Goal: Task Accomplishment & Management: Manage account settings

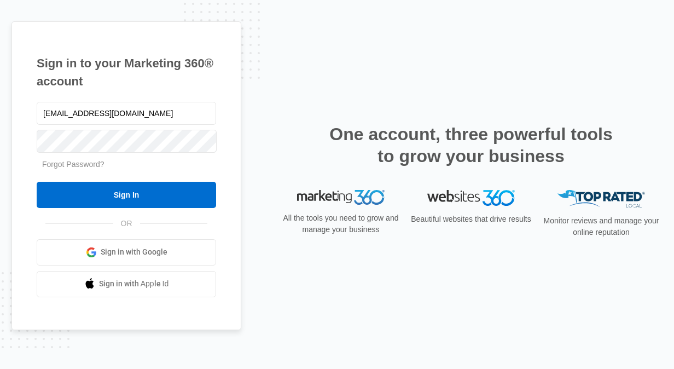
type input "[EMAIL_ADDRESS][DOMAIN_NAME]"
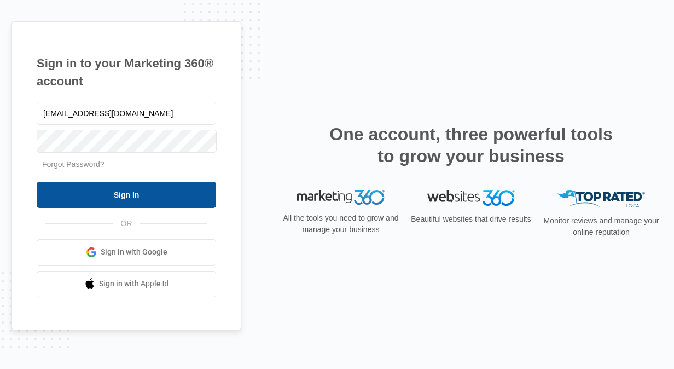
click at [82, 200] on input "Sign In" at bounding box center [127, 195] width 180 height 26
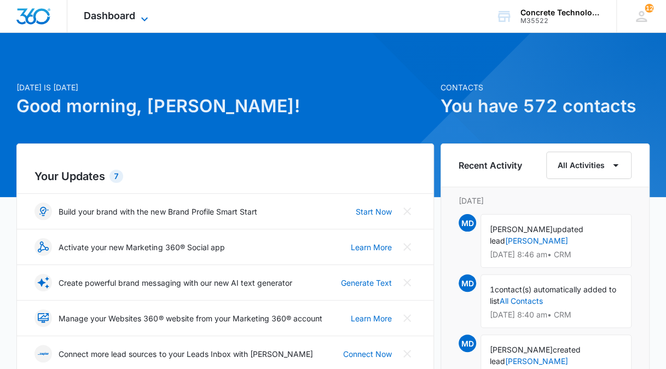
click at [145, 21] on icon at bounding box center [144, 19] width 13 height 13
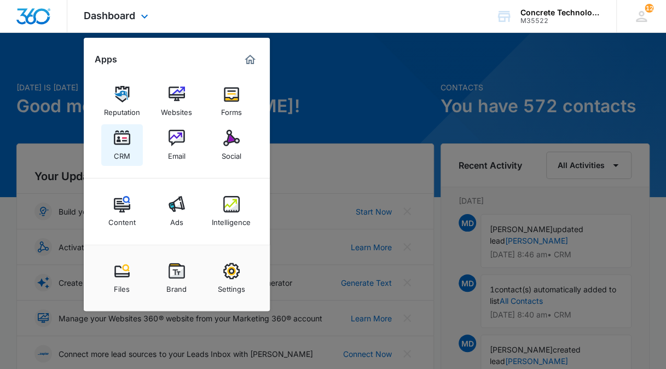
click at [118, 148] on div "CRM" at bounding box center [122, 153] width 16 height 14
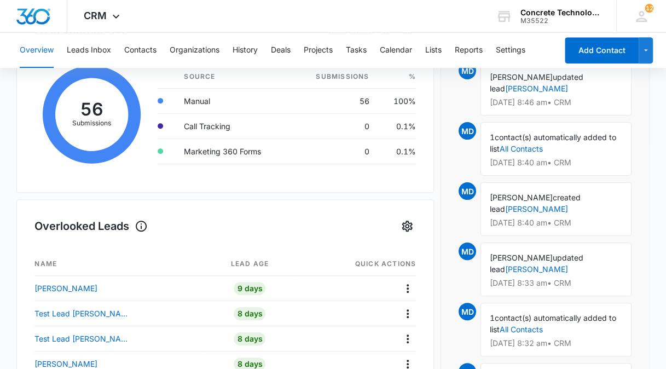
scroll to position [219, 0]
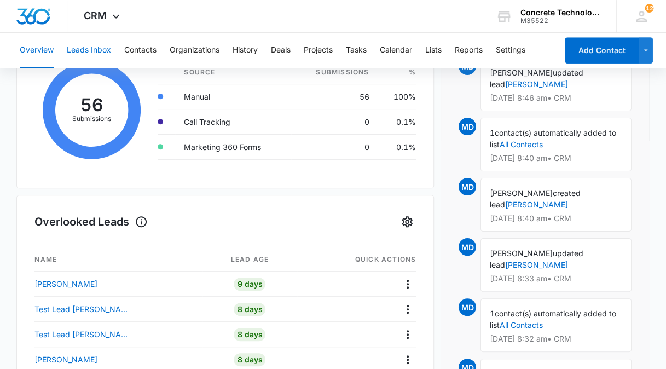
click at [89, 51] on button "Leads Inbox" at bounding box center [89, 50] width 44 height 35
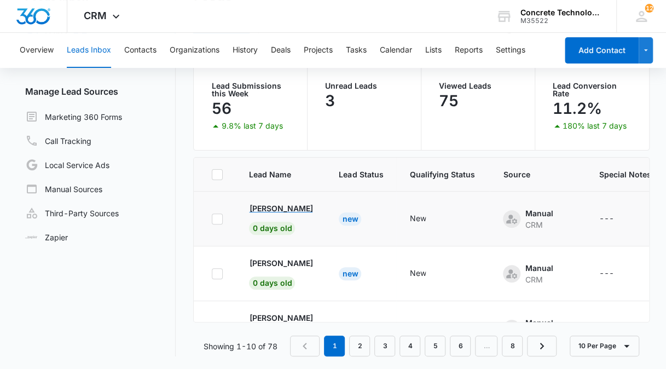
click at [277, 209] on p "Ryan Graf" at bounding box center [280, 207] width 63 height 11
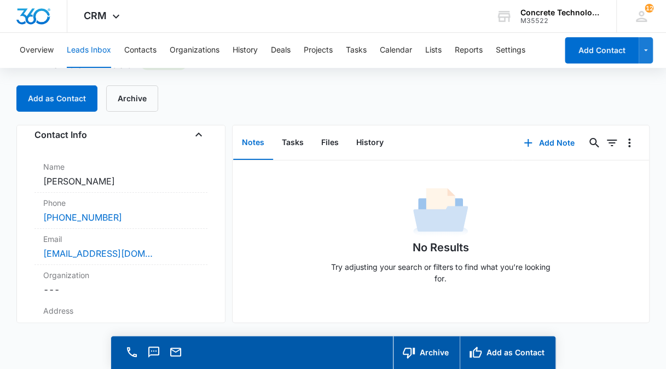
scroll to position [66, 0]
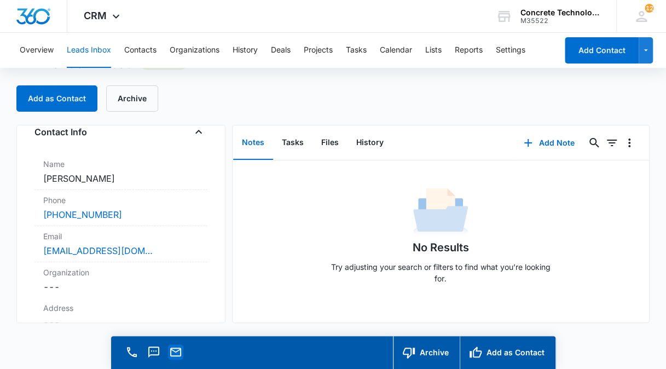
click at [175, 355] on icon "Email" at bounding box center [175, 351] width 13 height 13
click at [172, 351] on icon "Email" at bounding box center [175, 351] width 13 height 13
click at [646, 15] on icon at bounding box center [641, 16] width 16 height 16
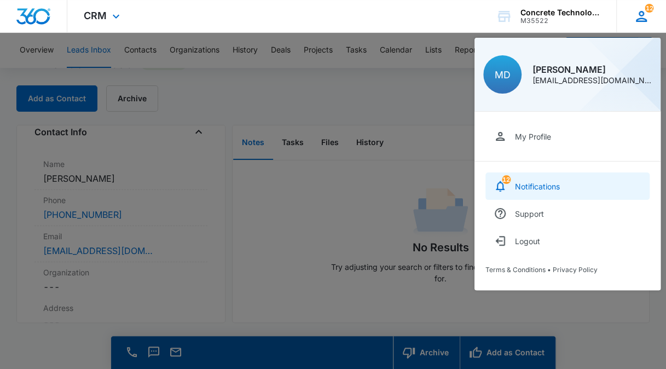
click at [536, 185] on div "Notifications" at bounding box center [537, 186] width 45 height 9
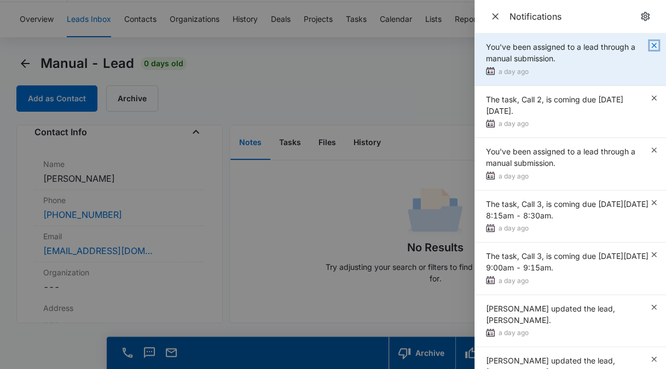
click at [650, 45] on icon "button" at bounding box center [654, 45] width 9 height 9
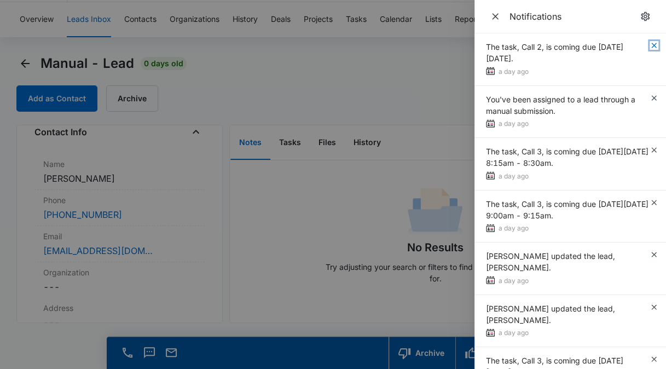
click at [650, 45] on icon "button" at bounding box center [654, 45] width 9 height 9
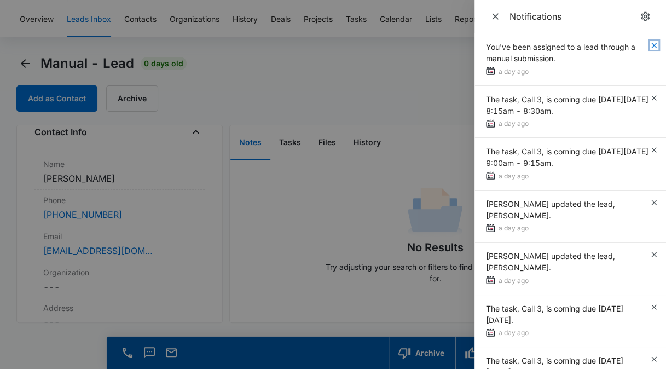
click at [650, 45] on icon "button" at bounding box center [654, 45] width 9 height 9
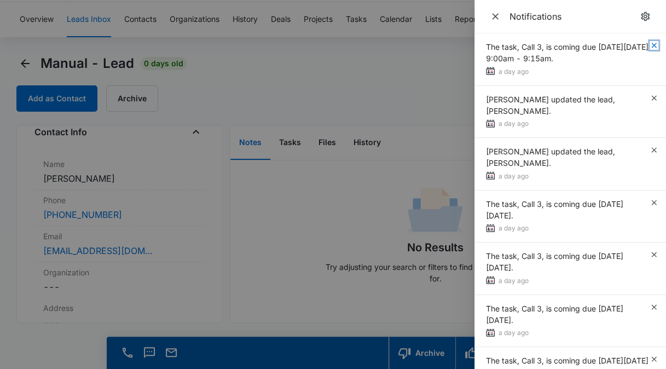
click at [650, 45] on icon "button" at bounding box center [654, 45] width 9 height 9
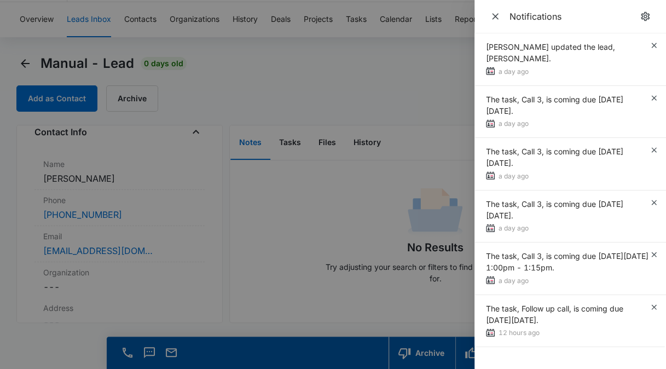
click at [646, 45] on div "Robert Matthews updated the lead, Austin Dasher." at bounding box center [568, 52] width 164 height 23
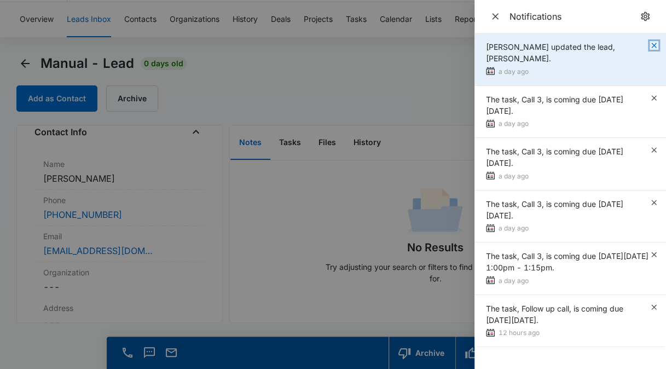
click at [655, 43] on icon "button" at bounding box center [654, 45] width 9 height 9
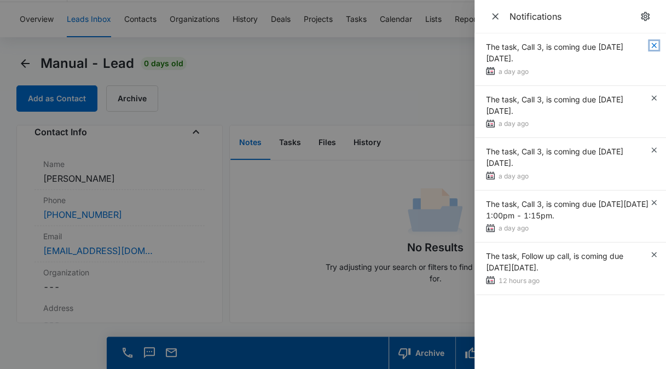
click at [655, 43] on icon "button" at bounding box center [654, 45] width 9 height 9
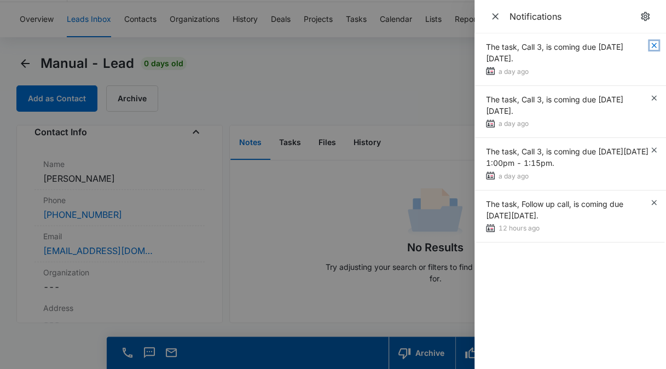
click at [655, 43] on icon "button" at bounding box center [654, 45] width 9 height 9
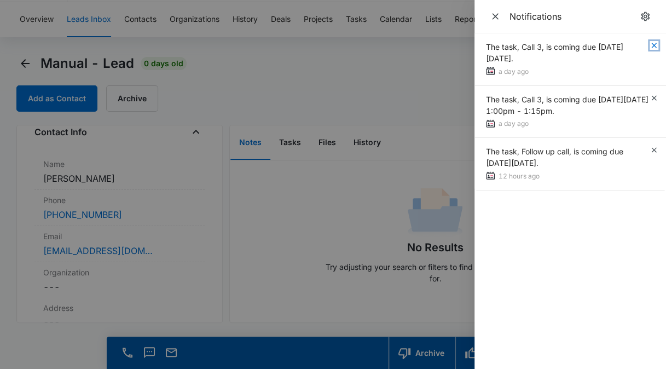
click at [655, 43] on icon "button" at bounding box center [654, 45] width 9 height 9
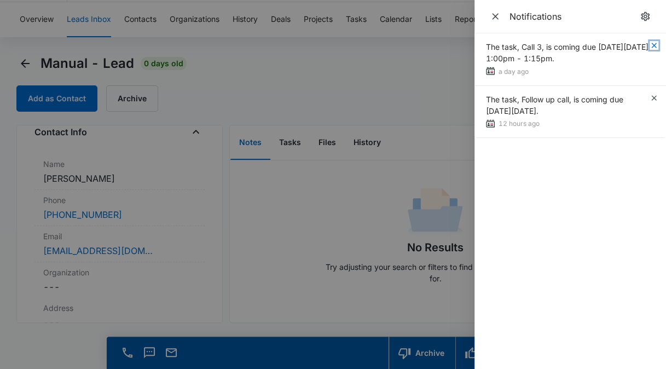
click at [655, 43] on icon "button" at bounding box center [654, 45] width 9 height 9
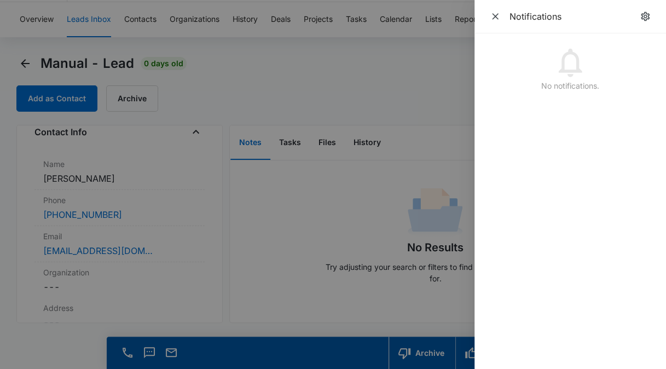
click at [459, 74] on div at bounding box center [333, 184] width 666 height 369
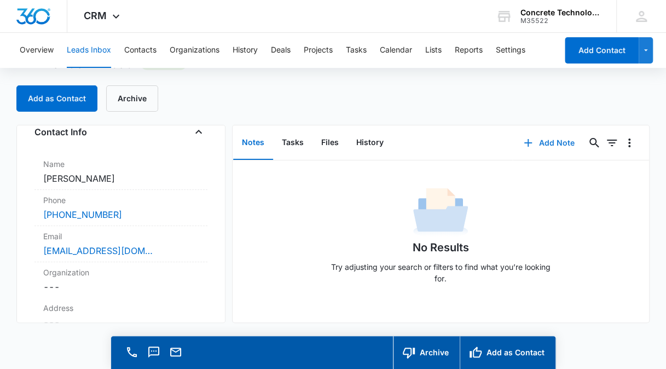
click at [553, 142] on button "Add Note" at bounding box center [549, 143] width 73 height 26
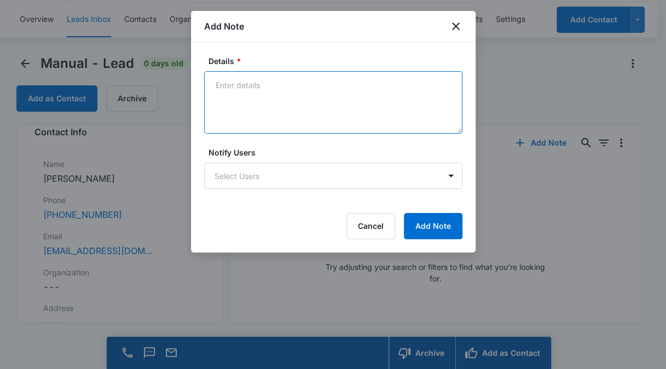
click at [276, 91] on textarea "Details *" at bounding box center [333, 102] width 258 height 62
type textarea "Voicemail not set up, email & text"
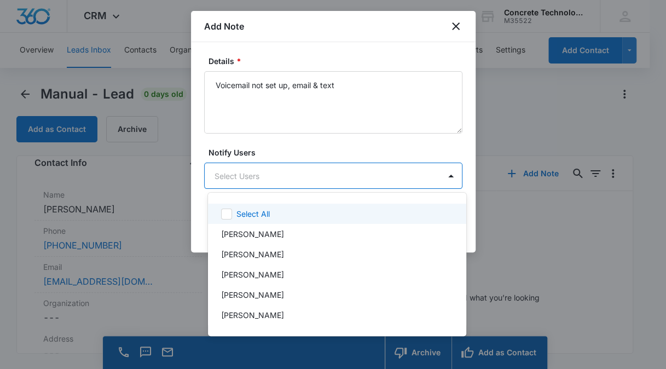
scroll to position [0, 0]
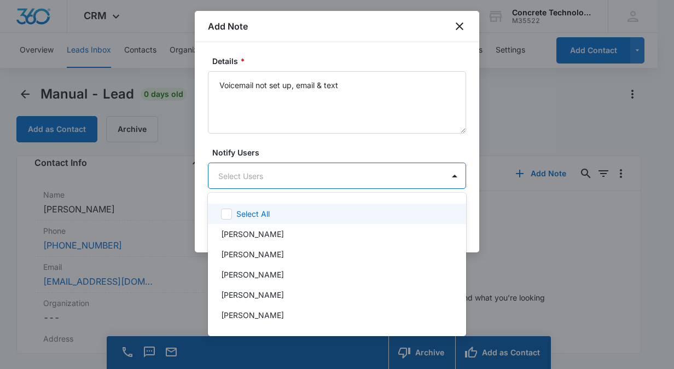
click at [429, 179] on body "CRM Apps Reputation Websites Forms CRM Email Social Content Ads Intelligence Fi…" at bounding box center [337, 184] width 674 height 369
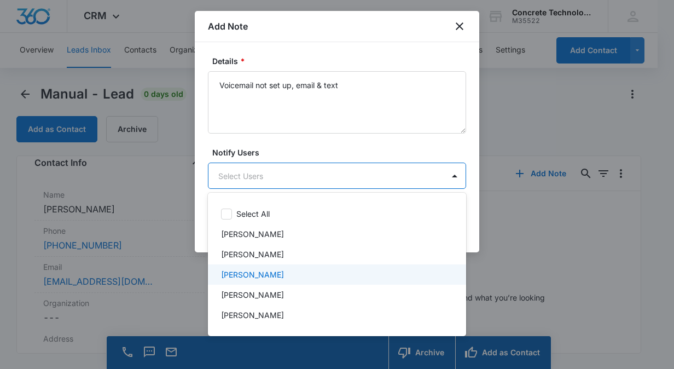
click at [347, 271] on div "Mike Delduca" at bounding box center [336, 274] width 230 height 11
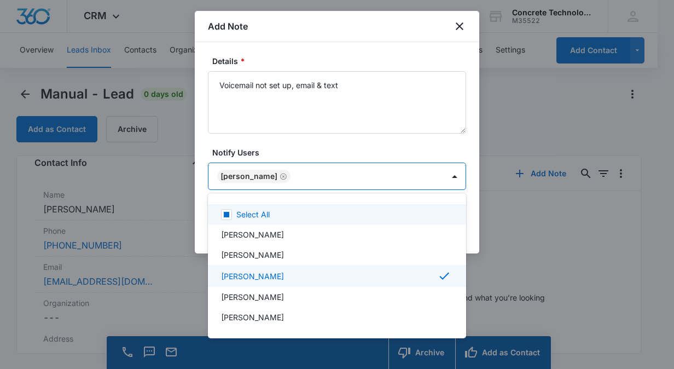
click at [398, 149] on div at bounding box center [337, 184] width 674 height 369
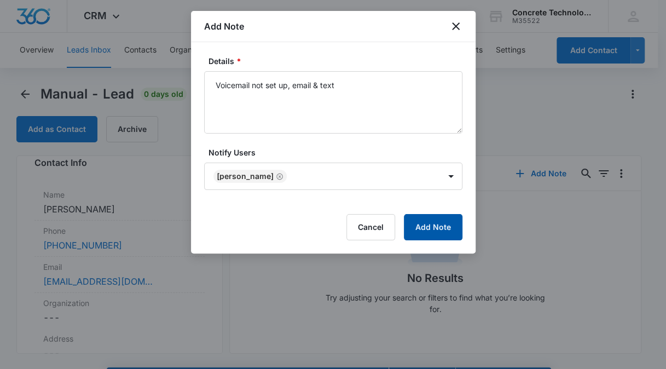
click at [428, 221] on button "Add Note" at bounding box center [433, 227] width 59 height 26
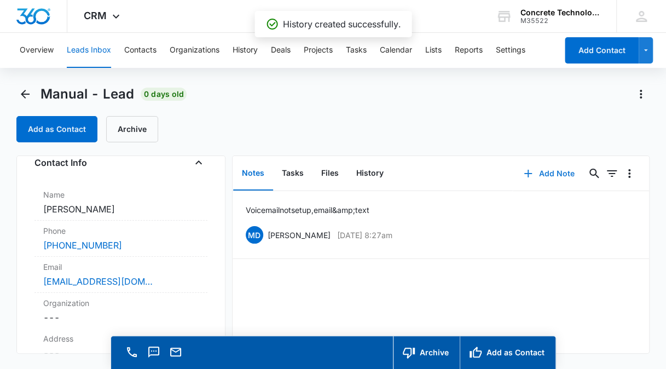
scroll to position [231, 0]
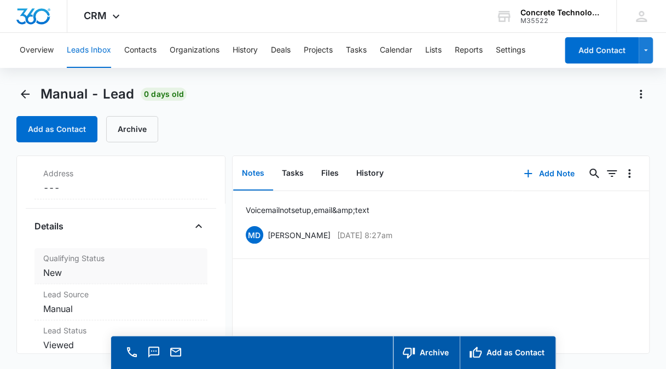
click at [109, 264] on div "Qualifying Status Cancel Save Changes New" at bounding box center [120, 266] width 172 height 36
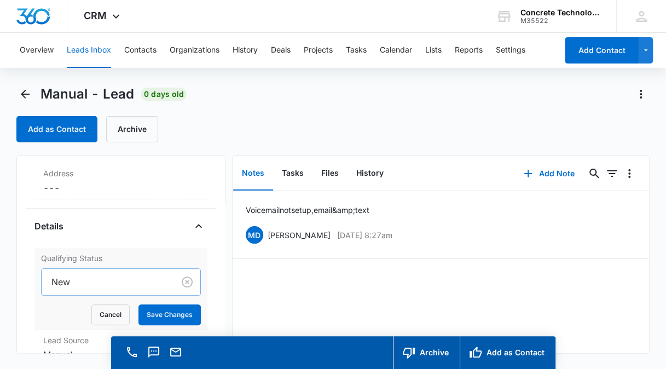
scroll to position [31, 0]
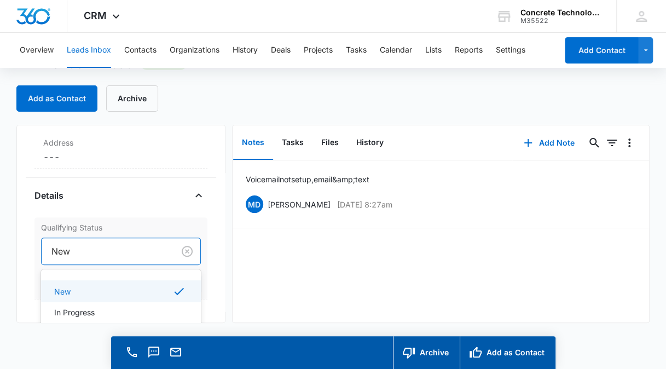
click at [108, 265] on div "4 results available. Use Up and Down to choose options, press Enter to select t…" at bounding box center [120, 251] width 159 height 27
click at [97, 306] on div "In Progress" at bounding box center [119, 311] width 131 height 11
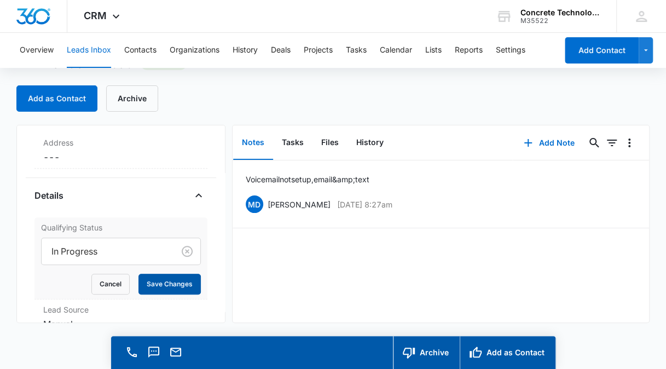
click at [148, 278] on button "Save Changes" at bounding box center [169, 284] width 62 height 21
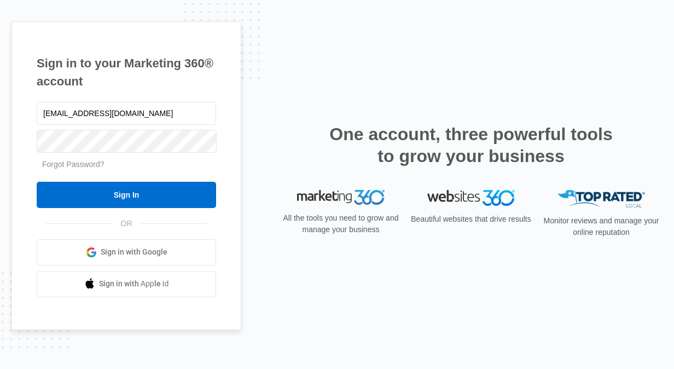
type input "[EMAIL_ADDRESS][DOMAIN_NAME]"
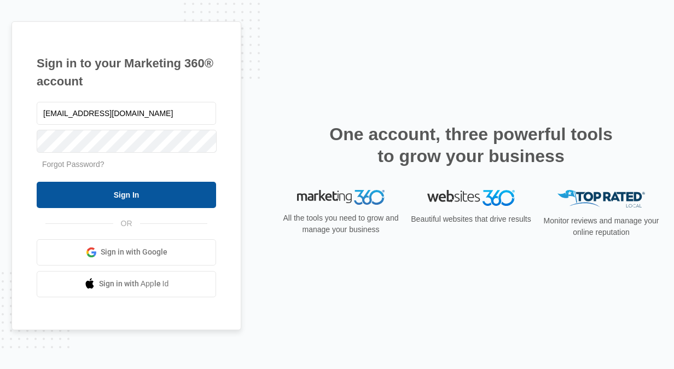
click at [125, 188] on input "Sign In" at bounding box center [127, 195] width 180 height 26
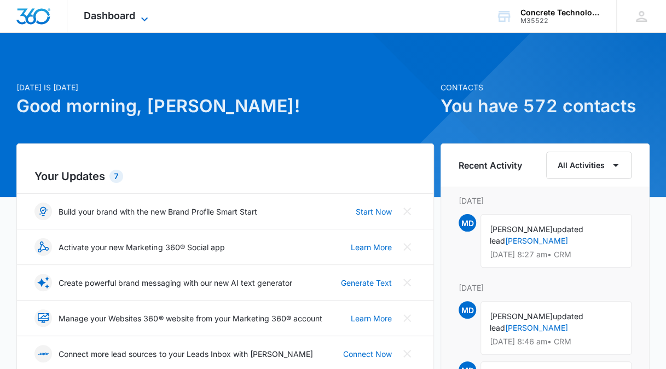
click at [146, 16] on icon at bounding box center [144, 19] width 13 height 13
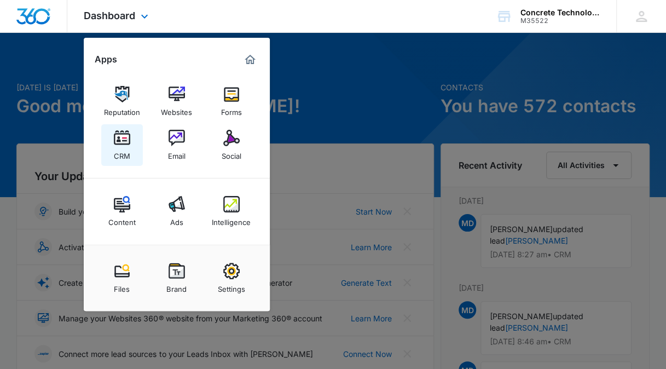
click at [126, 144] on img at bounding box center [122, 138] width 16 height 16
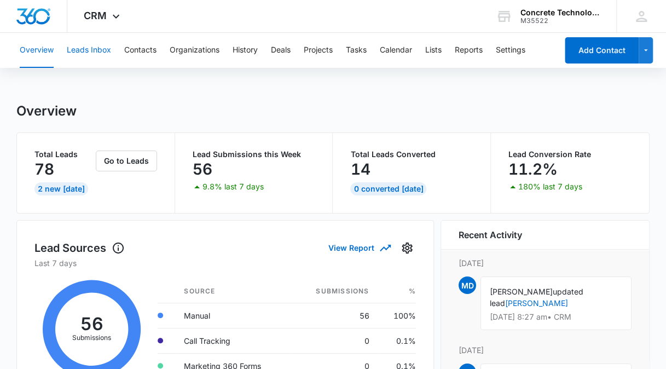
click at [90, 53] on button "Leads Inbox" at bounding box center [89, 50] width 44 height 35
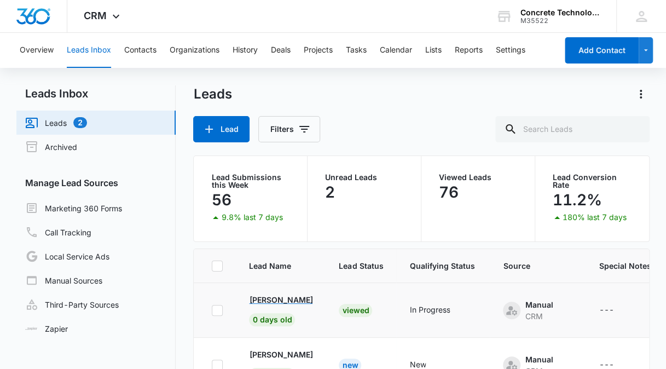
click at [275, 297] on p "Ryan Graf" at bounding box center [280, 299] width 63 height 11
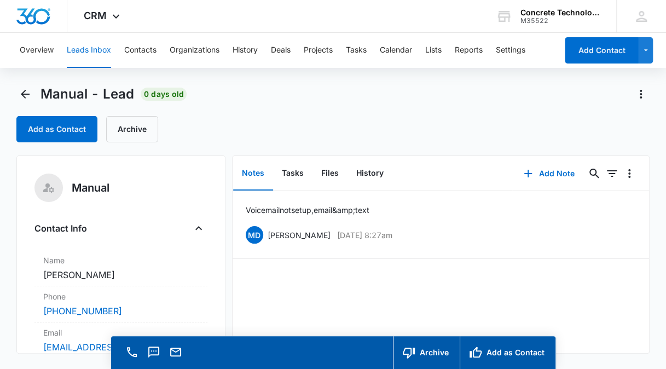
click at [506, 110] on div "Manual - Lead 0 days old Add as Contact Archive" at bounding box center [332, 113] width 633 height 57
click at [595, 234] on button "Delete" at bounding box center [605, 234] width 20 height 21
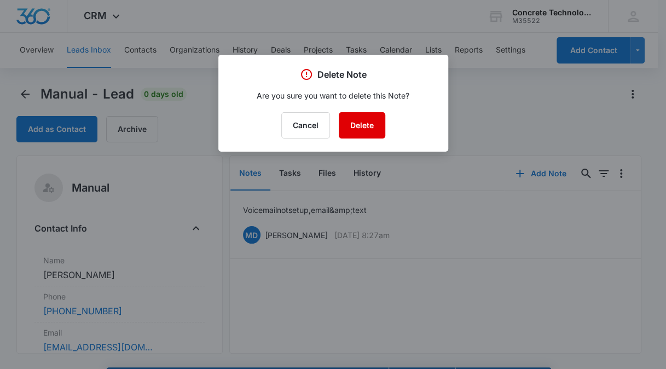
click at [369, 130] on button "Delete" at bounding box center [362, 125] width 47 height 26
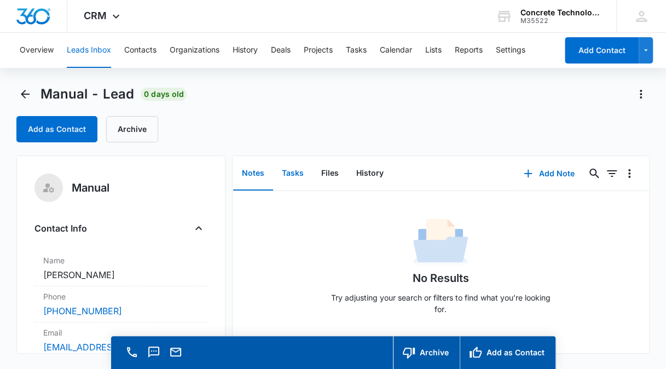
click at [294, 175] on button "Tasks" at bounding box center [292, 174] width 39 height 34
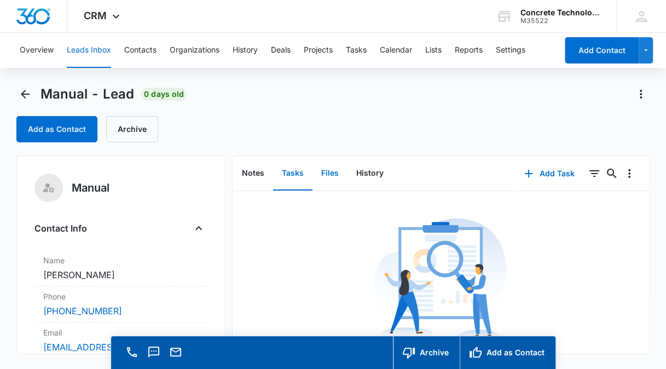
click at [331, 176] on button "Files" at bounding box center [329, 174] width 35 height 34
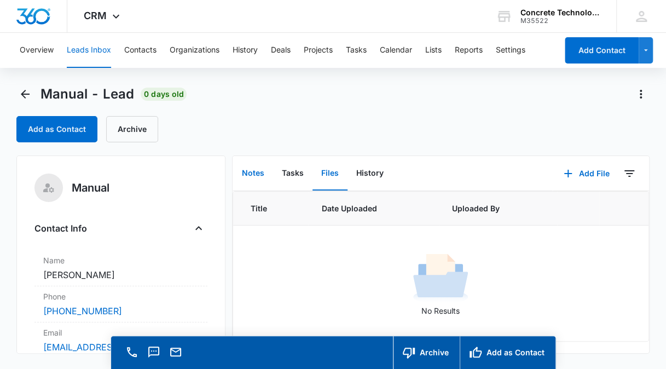
click at [254, 175] on button "Notes" at bounding box center [253, 174] width 40 height 34
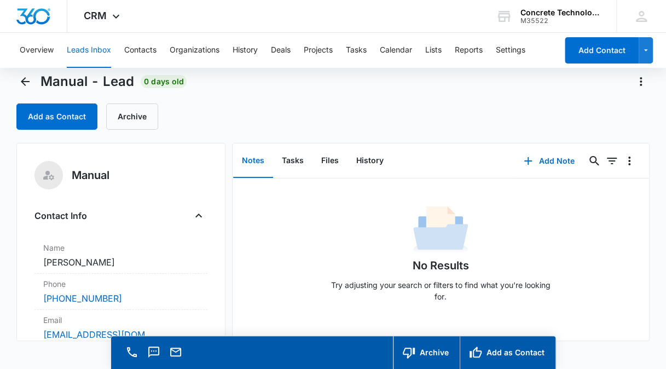
scroll to position [22, 0]
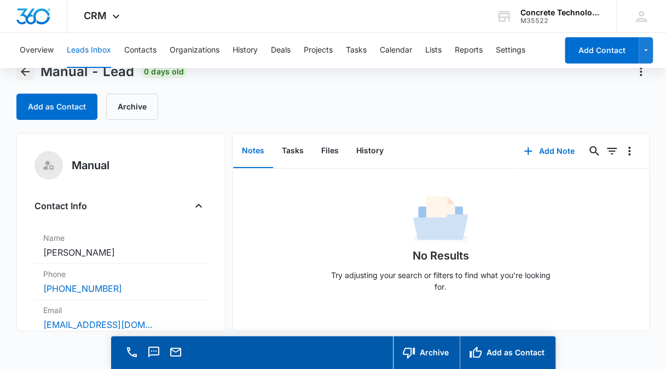
click at [24, 73] on icon "Back" at bounding box center [25, 71] width 9 height 9
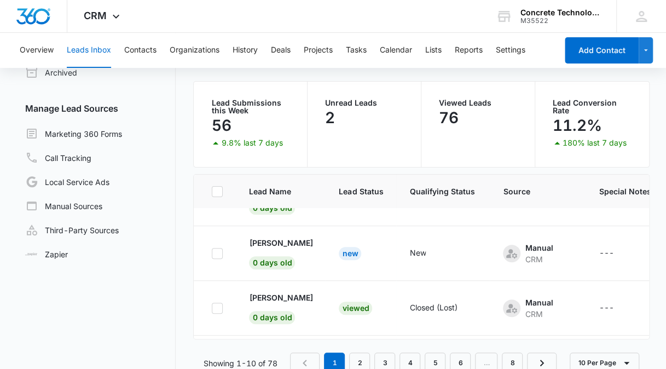
scroll to position [85, 0]
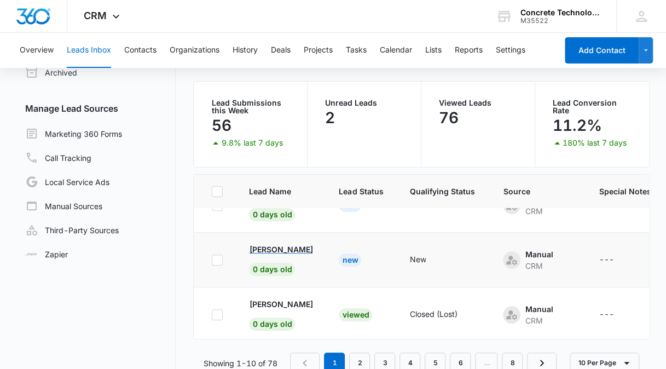
click at [275, 247] on p "[PERSON_NAME]" at bounding box center [280, 249] width 63 height 11
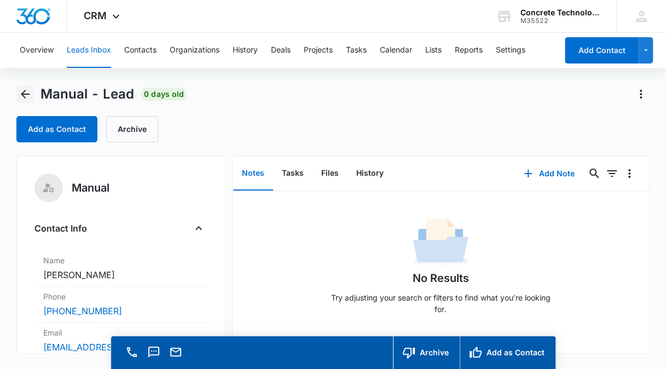
click at [24, 95] on icon "Back" at bounding box center [25, 94] width 9 height 9
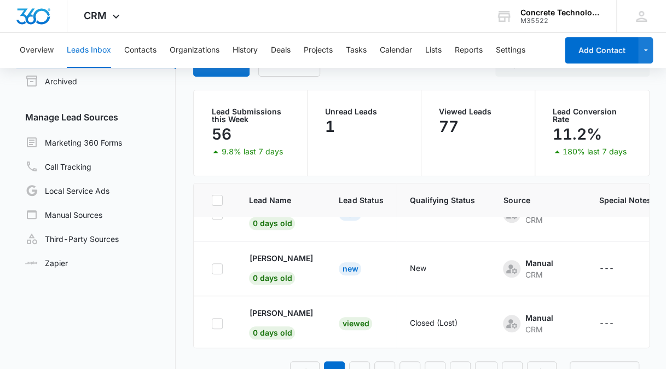
scroll to position [67, 0]
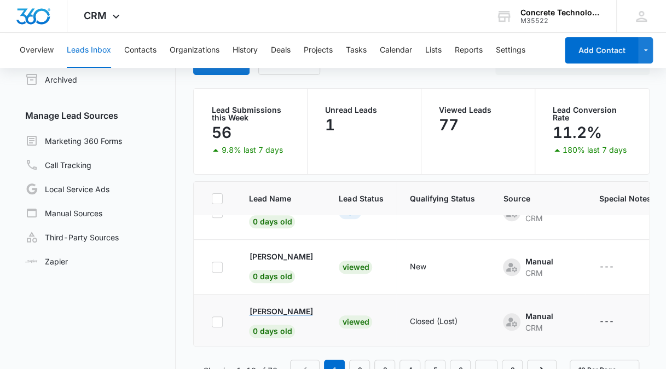
click at [269, 310] on p "Kristi Wayne" at bounding box center [280, 310] width 63 height 11
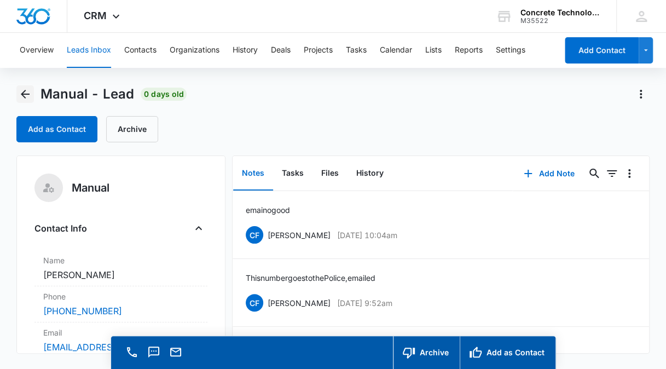
click at [30, 97] on icon "Back" at bounding box center [25, 94] width 13 height 13
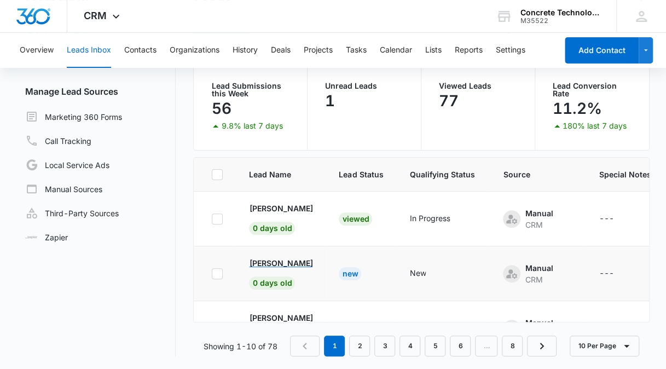
click at [277, 263] on p "Jason Perry" at bounding box center [280, 262] width 63 height 11
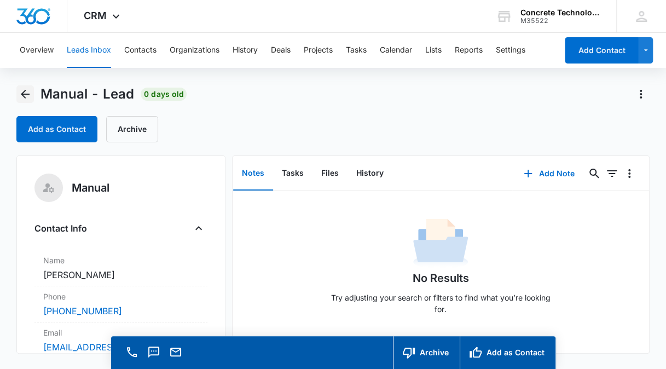
click at [24, 93] on icon "Back" at bounding box center [25, 94] width 13 height 13
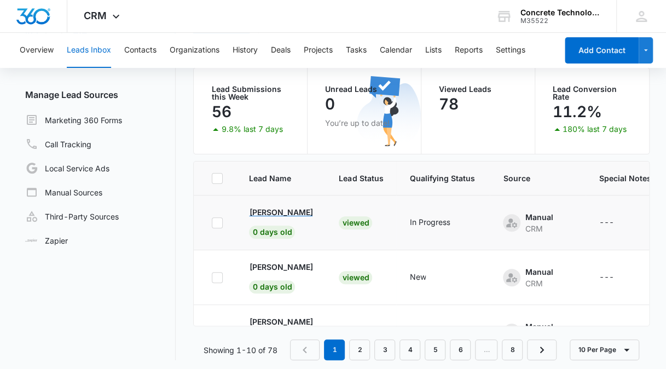
click at [270, 210] on p "Ryan Graf" at bounding box center [280, 211] width 63 height 11
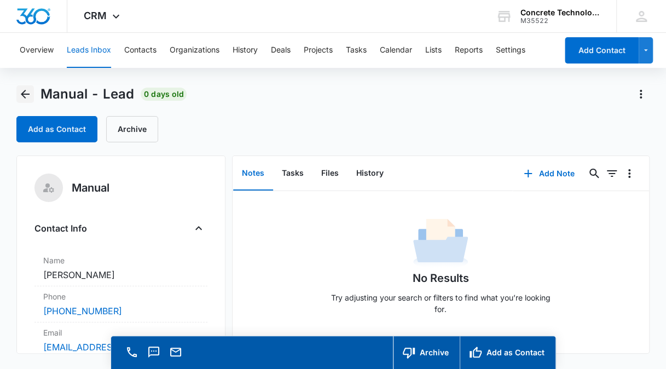
click at [25, 94] on icon "Back" at bounding box center [25, 94] width 9 height 9
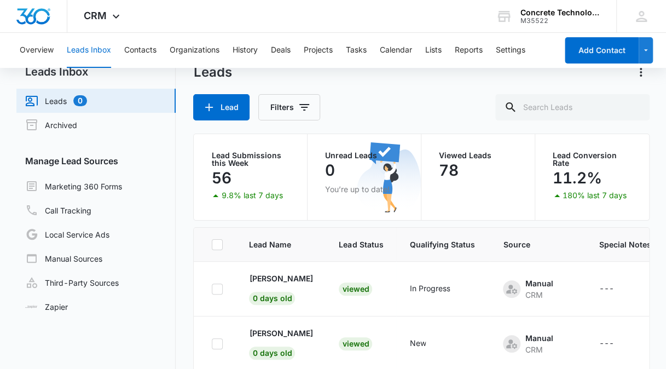
scroll to position [92, 0]
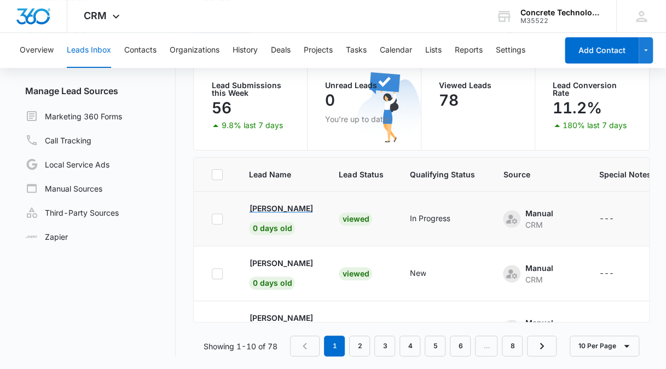
click at [277, 210] on p "Ryan Graf" at bounding box center [280, 207] width 63 height 11
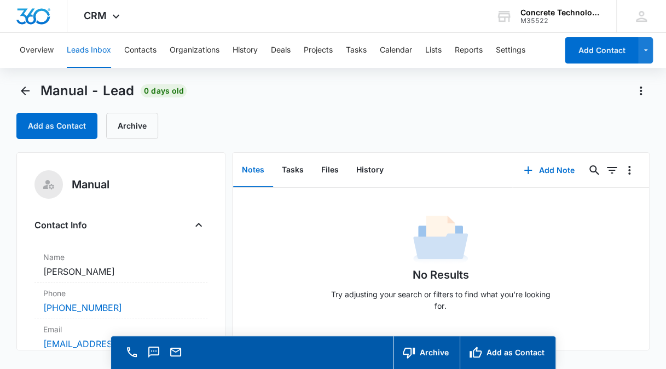
scroll to position [2, 0]
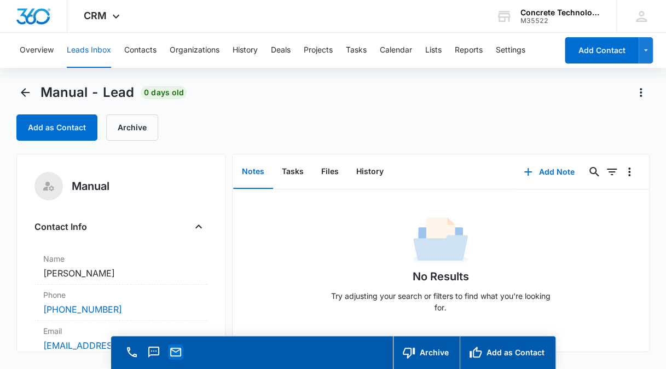
click at [171, 355] on icon "Email" at bounding box center [175, 352] width 11 height 9
click at [95, 49] on button "Leads Inbox" at bounding box center [89, 50] width 44 height 35
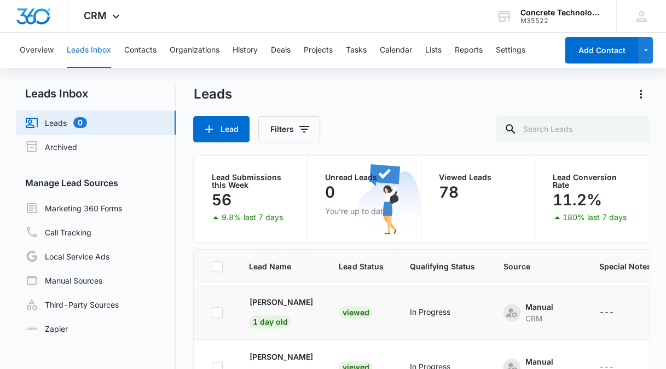
scroll to position [263, 0]
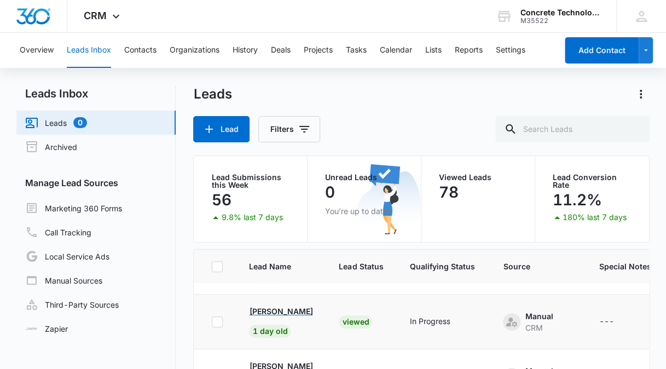
click at [286, 308] on p "Dijana Erskine" at bounding box center [280, 310] width 63 height 11
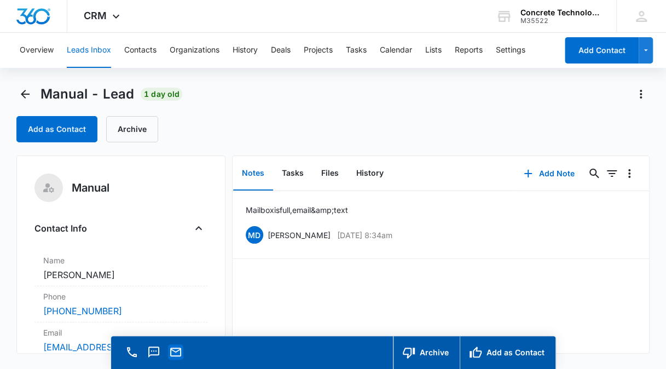
click at [176, 351] on icon "Email" at bounding box center [175, 351] width 13 height 13
click at [175, 357] on icon "Email" at bounding box center [175, 351] width 13 height 13
click at [641, 20] on icon at bounding box center [641, 16] width 16 height 16
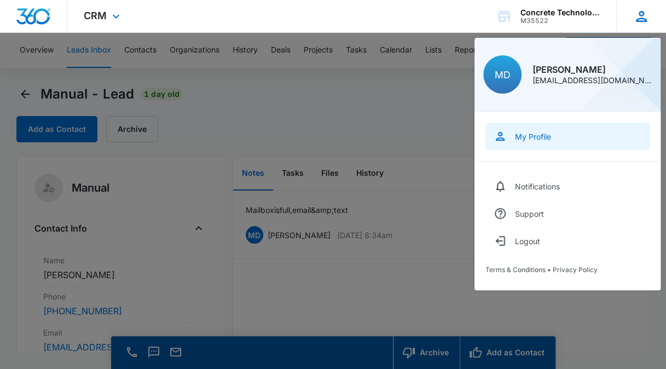
click at [547, 137] on div "My Profile" at bounding box center [533, 136] width 36 height 9
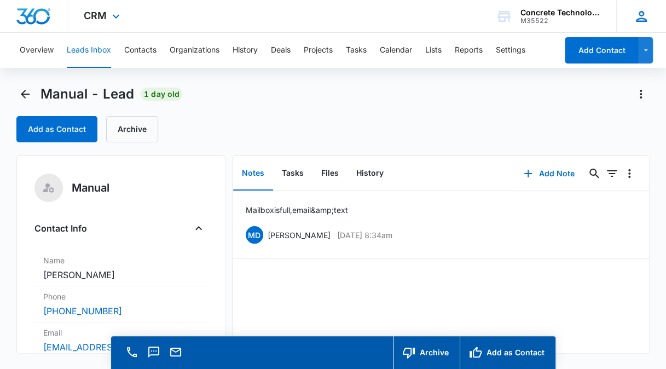
click at [640, 19] on icon at bounding box center [641, 16] width 16 height 16
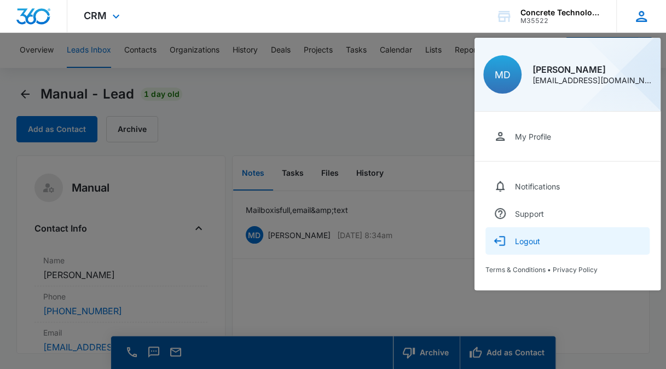
click at [547, 243] on button "Logout" at bounding box center [567, 240] width 164 height 27
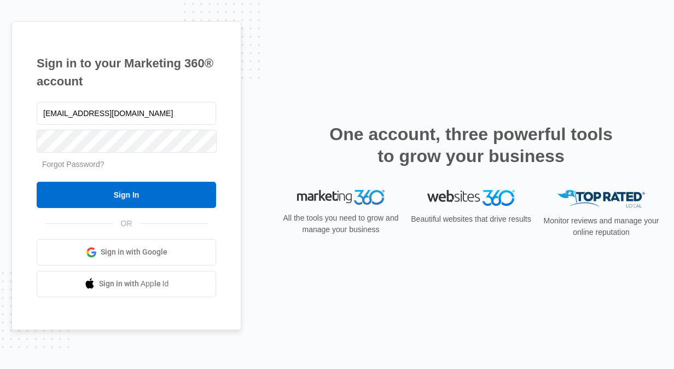
type input "[EMAIL_ADDRESS][DOMAIN_NAME]"
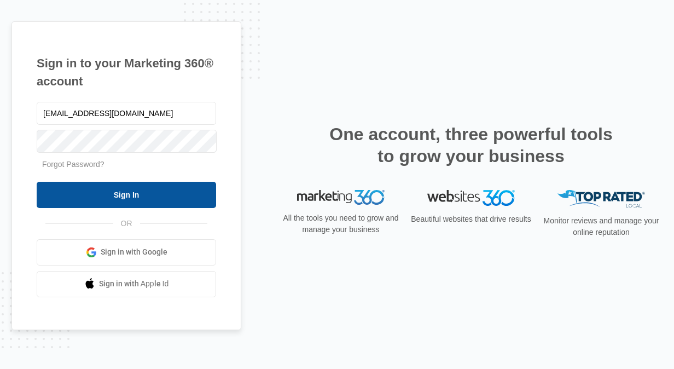
click at [155, 196] on input "Sign In" at bounding box center [127, 195] width 180 height 26
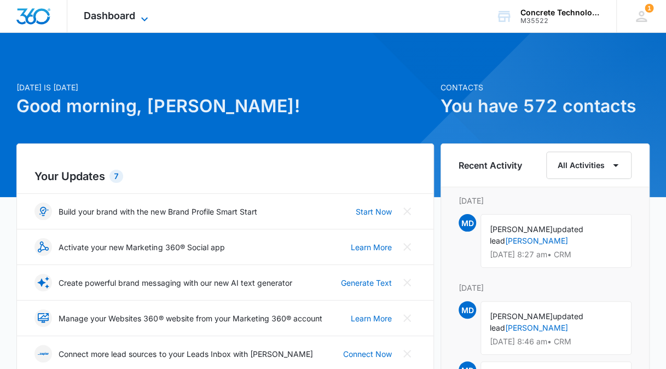
click at [140, 15] on icon at bounding box center [144, 19] width 13 height 13
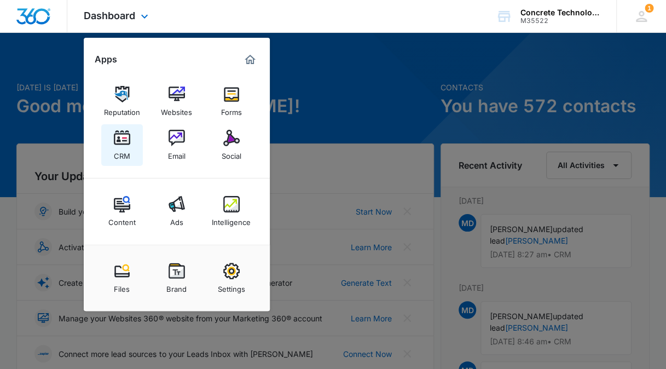
click at [120, 142] on img at bounding box center [122, 138] width 16 height 16
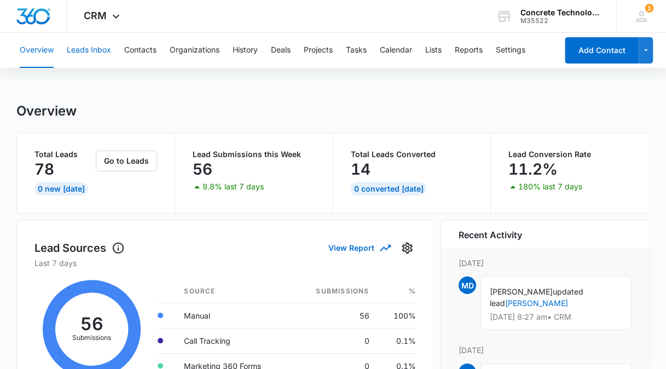
click at [92, 52] on button "Leads Inbox" at bounding box center [89, 50] width 44 height 35
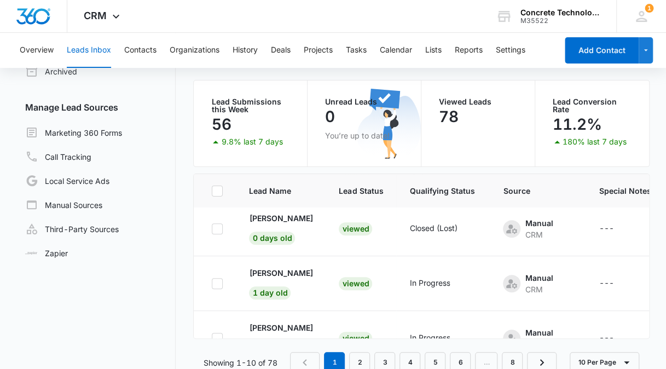
scroll to position [197, 0]
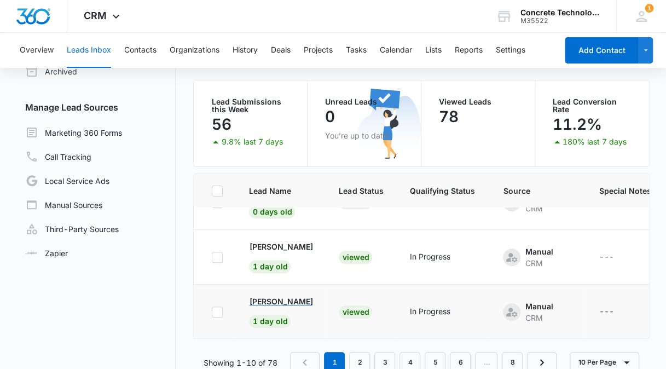
click at [289, 299] on p "Dijana Erskine" at bounding box center [280, 301] width 63 height 11
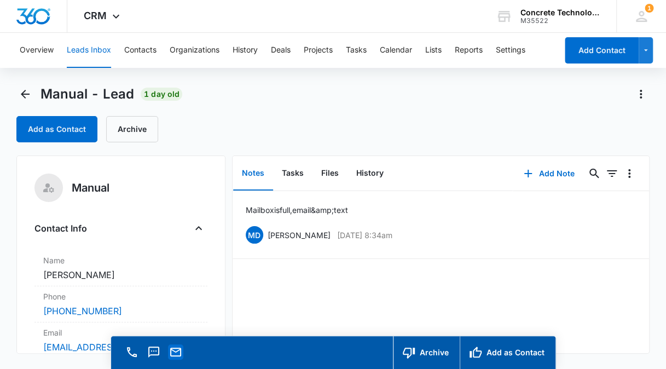
click at [174, 350] on icon "Email" at bounding box center [175, 352] width 11 height 9
click at [171, 353] on icon "Email" at bounding box center [175, 352] width 11 height 9
click at [177, 356] on icon "Email" at bounding box center [175, 351] width 13 height 13
click at [131, 358] on button "Call" at bounding box center [131, 351] width 15 height 15
click at [158, 352] on icon "Text" at bounding box center [153, 351] width 11 height 11
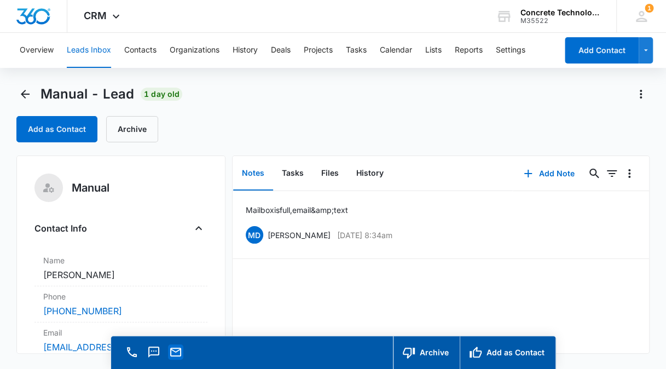
click at [177, 355] on icon "Email" at bounding box center [175, 351] width 13 height 13
click at [640, 21] on icon at bounding box center [641, 16] width 11 height 11
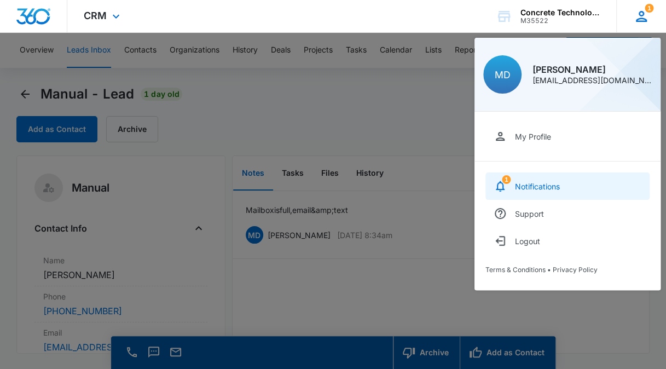
click at [586, 187] on link "1 Notifications" at bounding box center [567, 185] width 164 height 27
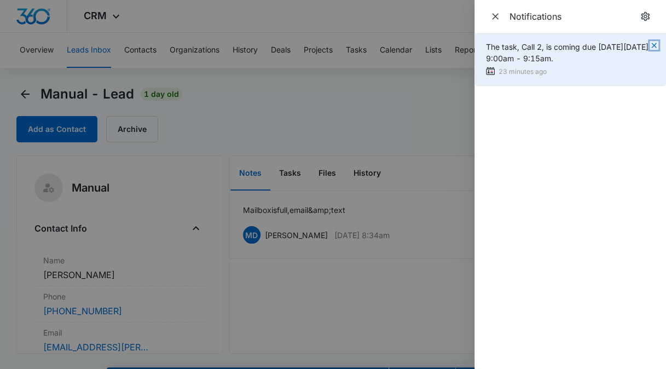
click at [653, 44] on icon "button" at bounding box center [654, 45] width 9 height 9
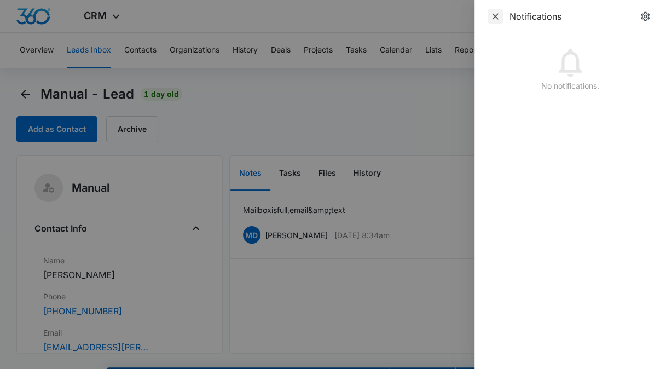
click at [499, 19] on icon "Close" at bounding box center [495, 16] width 11 height 11
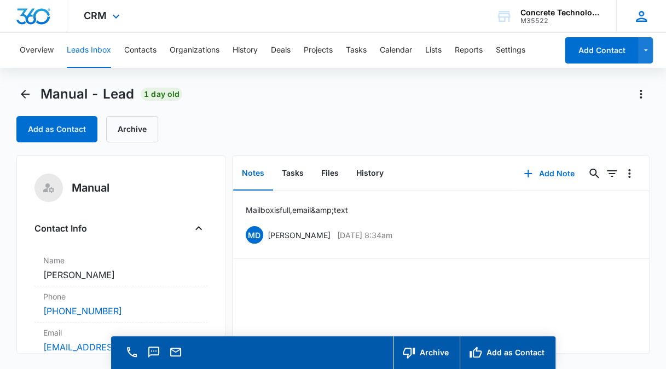
click at [640, 20] on icon at bounding box center [641, 16] width 11 height 11
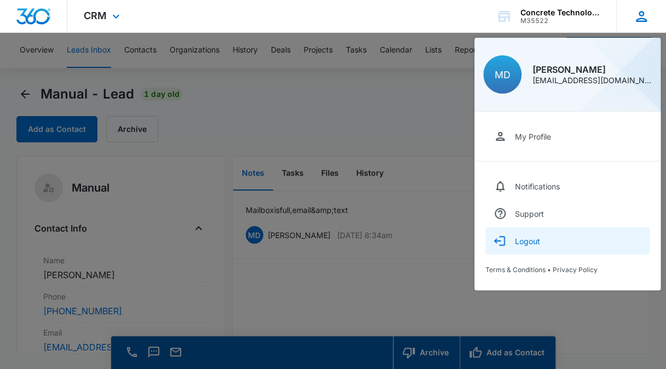
click at [543, 238] on button "Logout" at bounding box center [567, 240] width 164 height 27
